Goal: Transaction & Acquisition: Purchase product/service

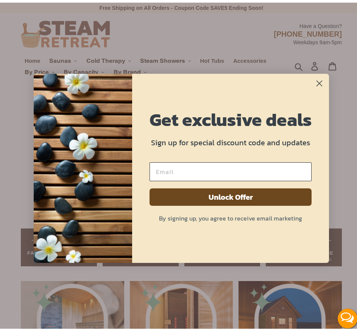
click at [320, 81] on circle "Close dialog" at bounding box center [319, 80] width 12 height 12
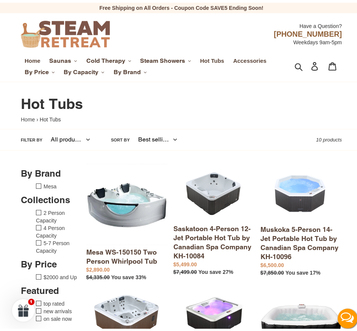
click at [35, 61] on span "Home" at bounding box center [33, 58] width 16 height 7
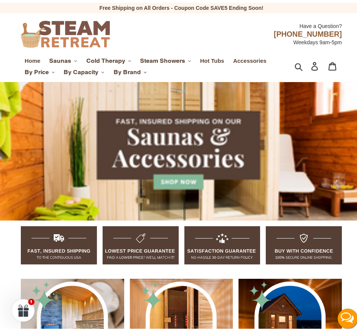
click at [138, 69] on span "By Brand" at bounding box center [127, 70] width 27 height 8
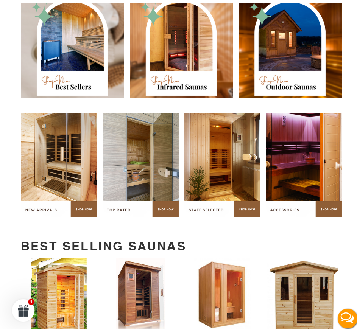
scroll to position [341, 0]
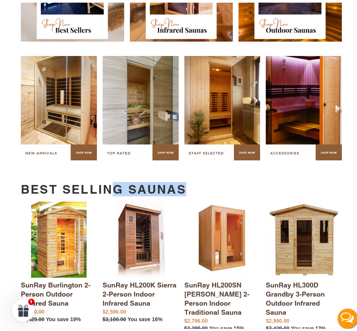
drag, startPoint x: 182, startPoint y: 178, endPoint x: 109, endPoint y: 181, distance: 72.7
click at [109, 181] on h2 "Best Selling Saunas" at bounding box center [181, 187] width 321 height 14
click at [248, 233] on link "SunRay HL200SN [PERSON_NAME] 2-Person Indoor Traditional Sauna" at bounding box center [222, 264] width 76 height 130
